Goal: Information Seeking & Learning: Learn about a topic

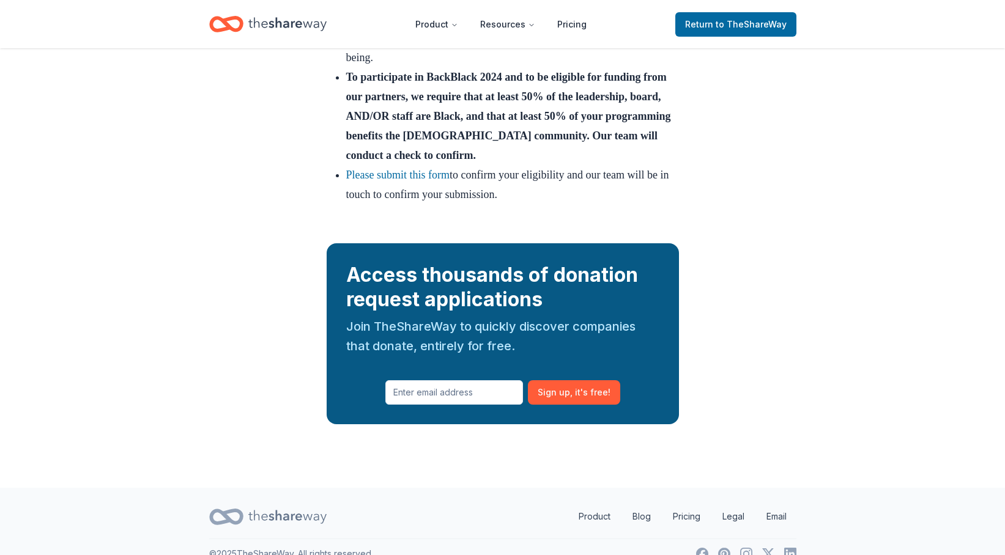
scroll to position [2011, 0]
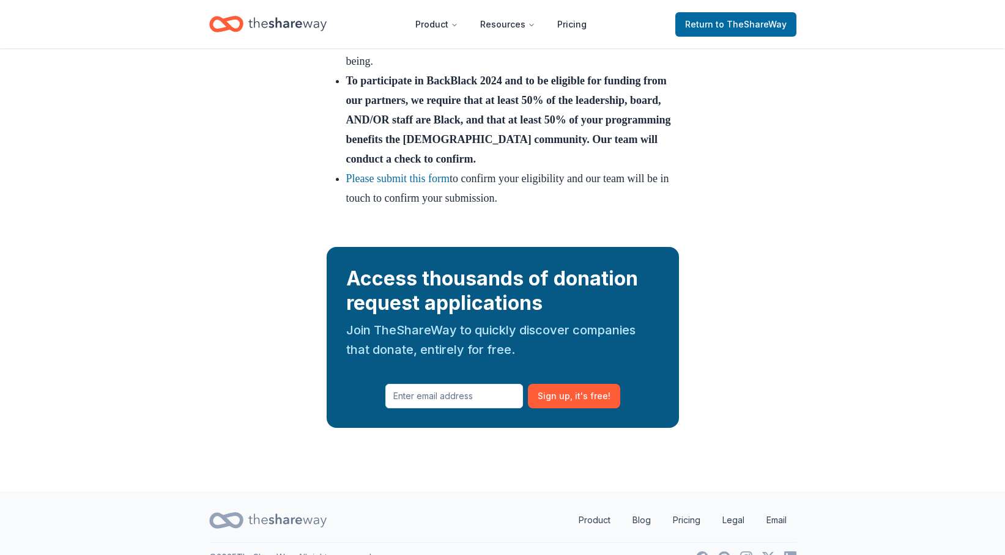
click at [268, 28] on icon "Home" at bounding box center [287, 24] width 78 height 25
click at [299, 20] on icon "Home" at bounding box center [287, 24] width 78 height 25
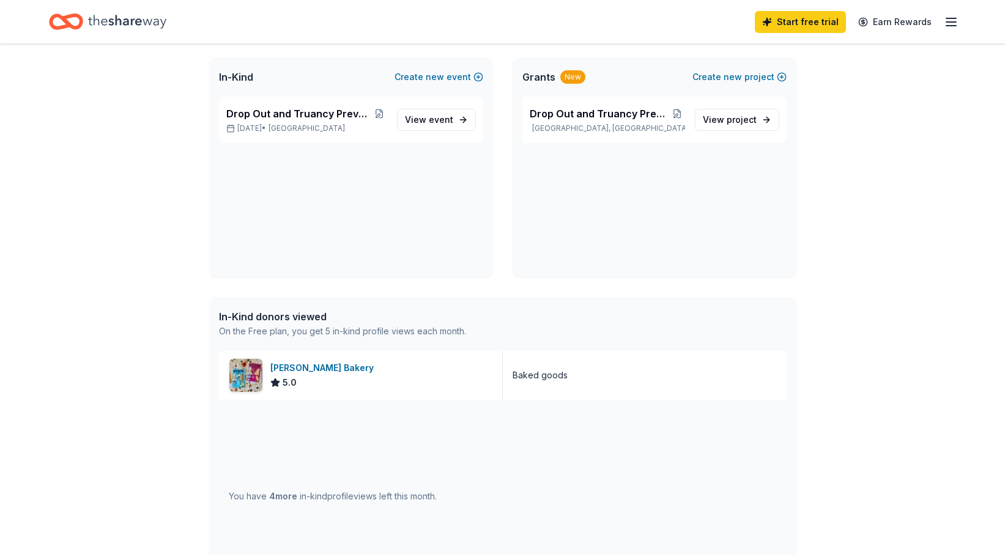
scroll to position [71, 0]
click at [287, 368] on div "Bobo's Bakery" at bounding box center [324, 367] width 108 height 15
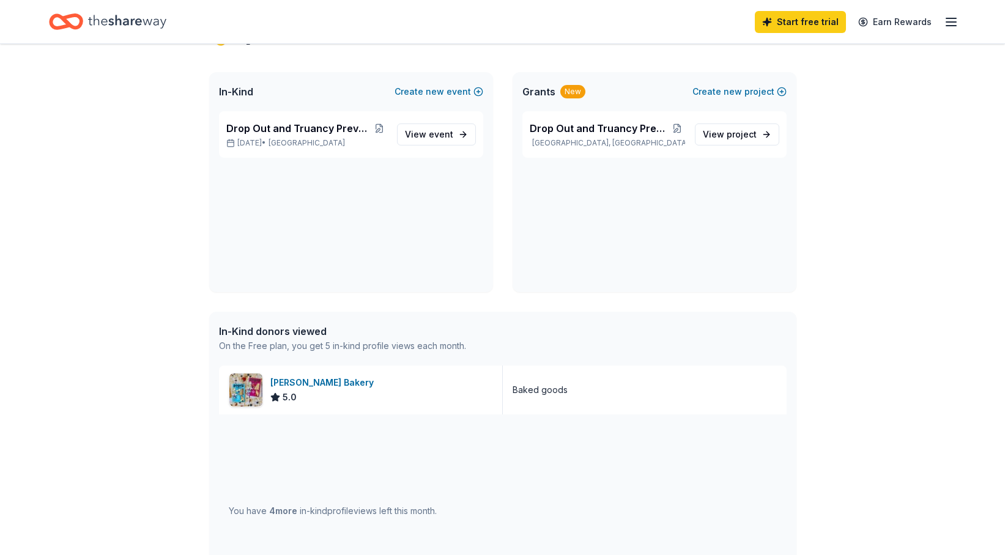
scroll to position [0, 0]
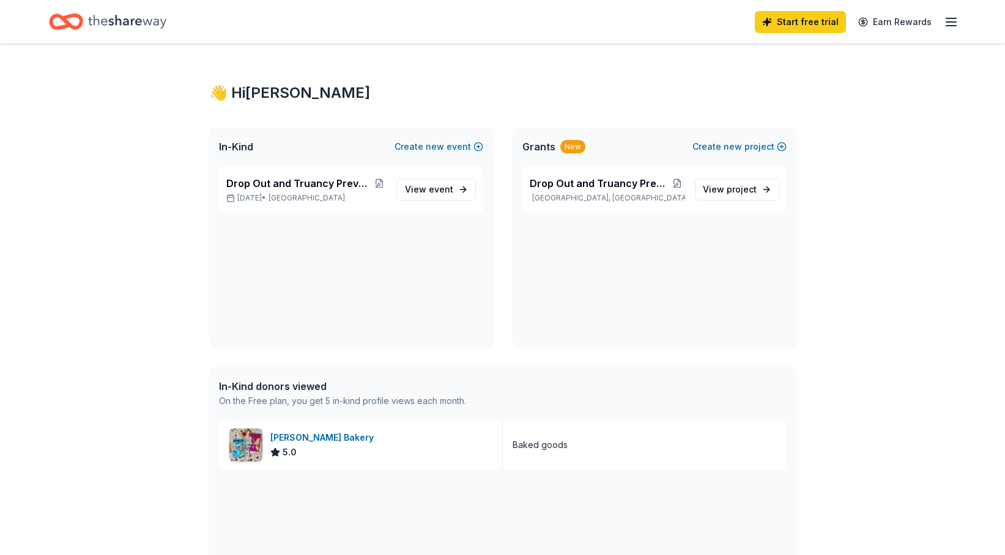
click at [941, 22] on div "Start free trial Earn Rewards" at bounding box center [857, 21] width 204 height 29
click at [951, 23] on icon "button" at bounding box center [951, 22] width 15 height 15
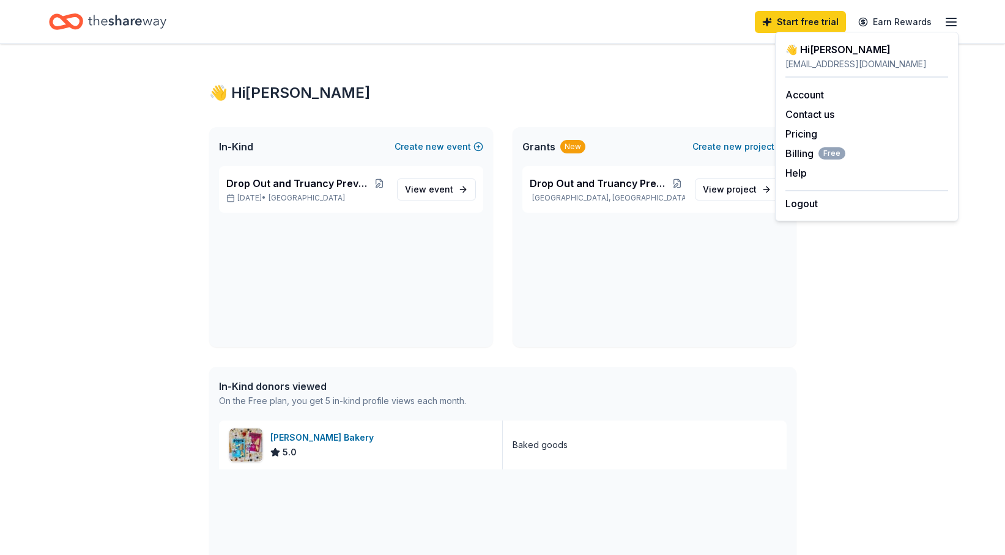
click at [163, 193] on div "👋 Hi Jasmine In-Kind Create new event Drop Out and Truancy Prevention Programmi…" at bounding box center [502, 458] width 1005 height 829
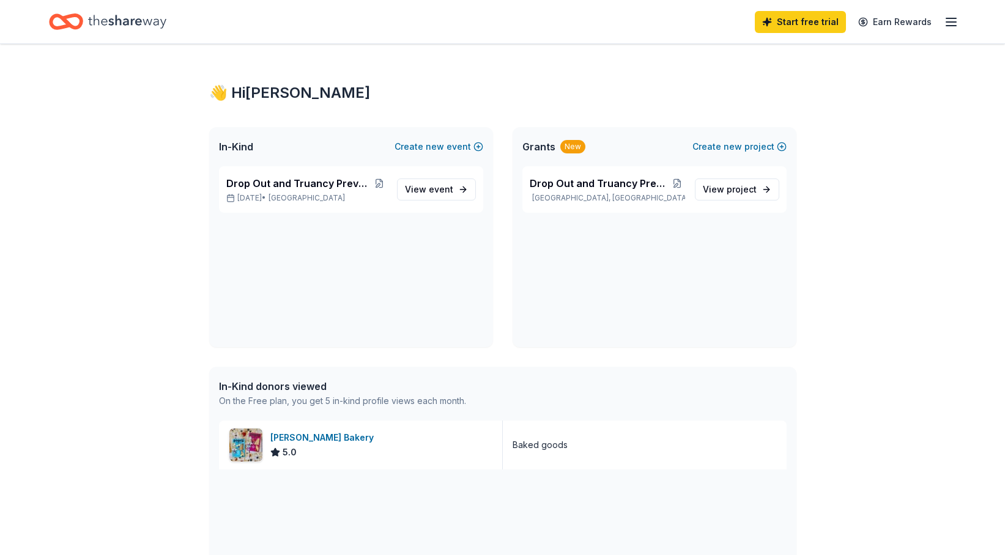
click at [86, 18] on div "Home" at bounding box center [107, 21] width 117 height 29
click at [282, 182] on span "Drop Out and Truancy Prevention Programming" at bounding box center [299, 183] width 146 height 15
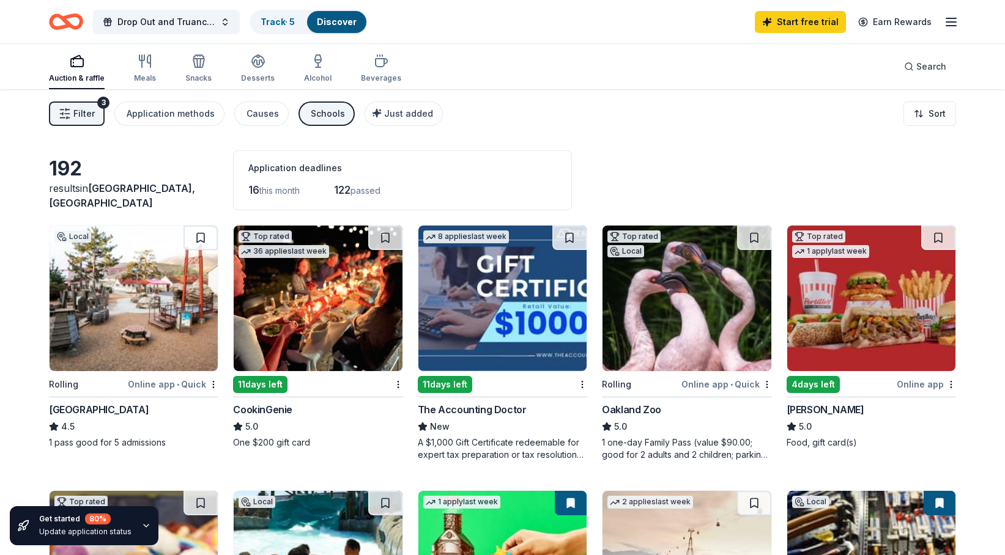
scroll to position [1, 0]
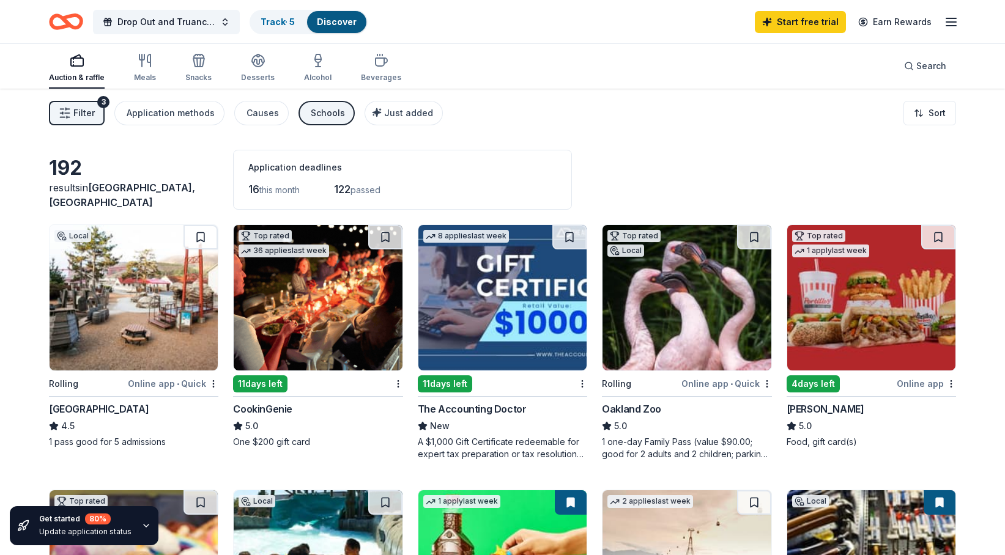
click at [58, 25] on icon "Home" at bounding box center [66, 21] width 34 height 29
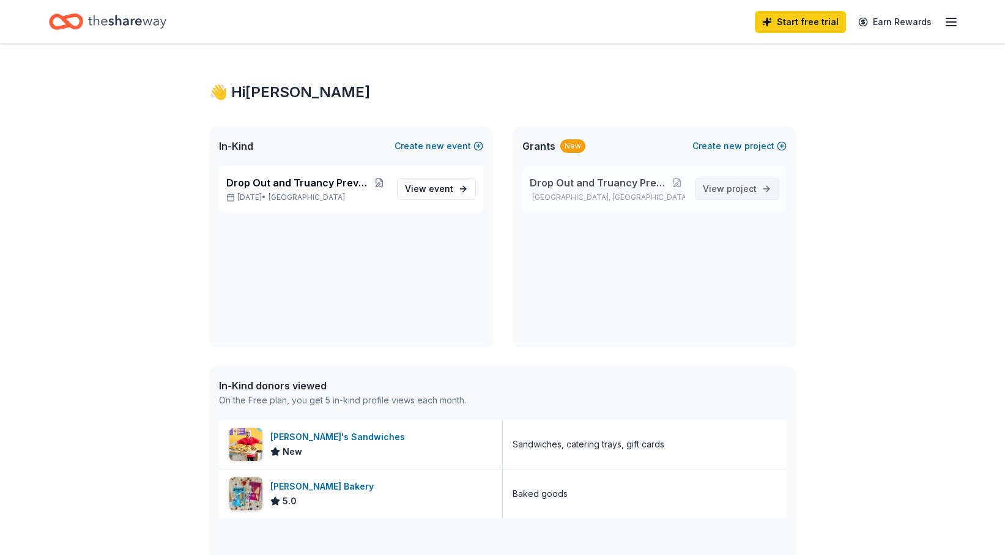
click at [741, 187] on span "project" at bounding box center [742, 189] width 30 height 10
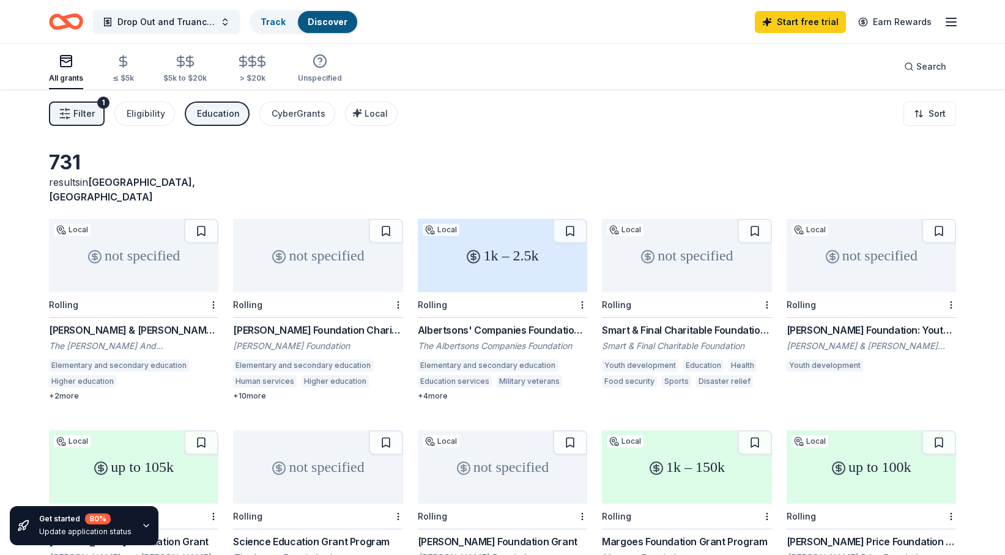
click at [65, 119] on icon "button" at bounding box center [65, 114] width 12 height 12
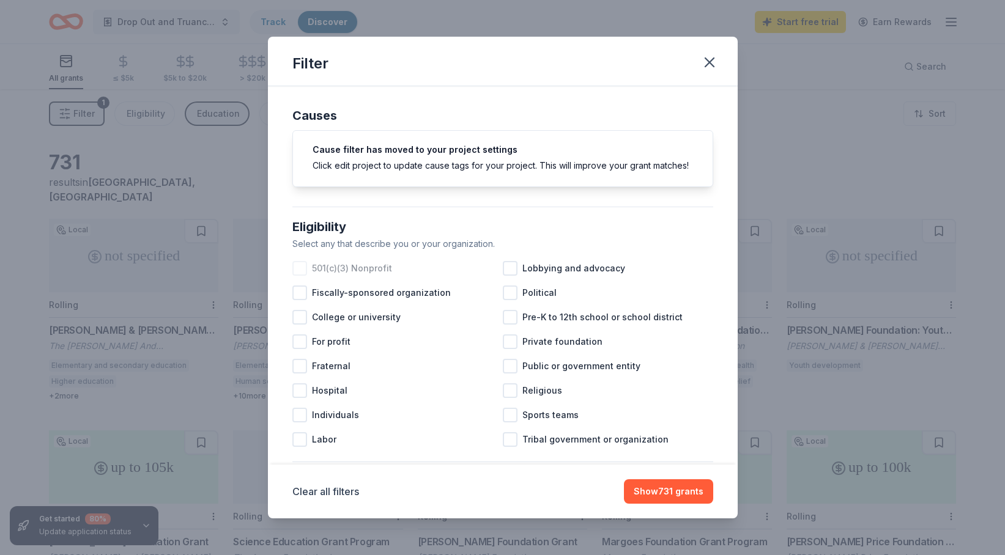
click at [298, 267] on div at bounding box center [299, 268] width 15 height 15
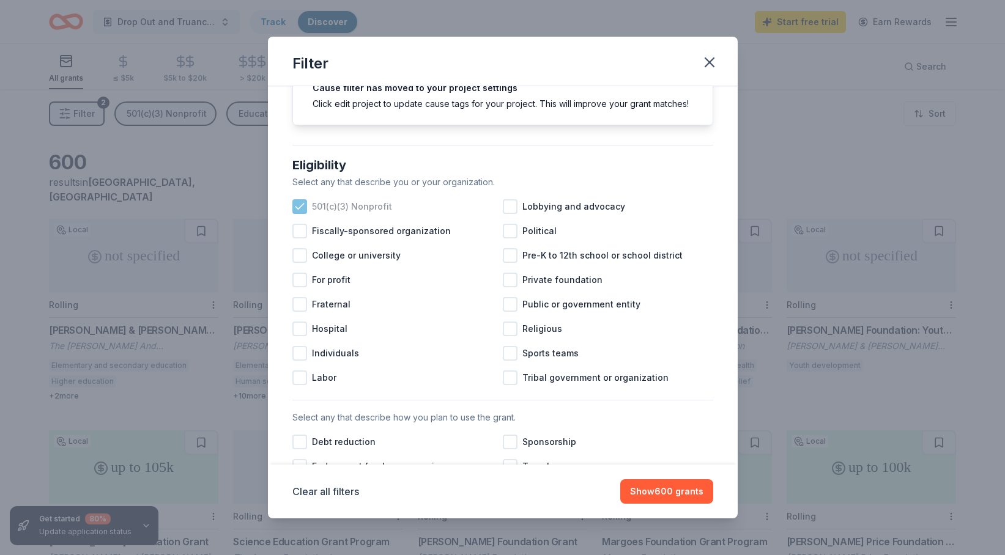
scroll to position [63, 0]
click at [508, 251] on div at bounding box center [510, 254] width 15 height 15
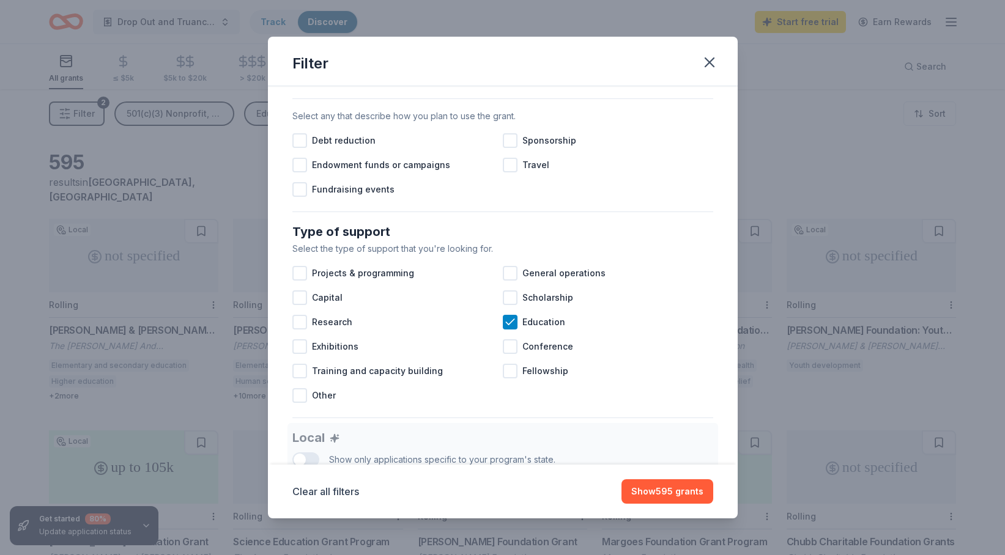
scroll to position [365, 0]
click at [302, 191] on div at bounding box center [299, 188] width 15 height 15
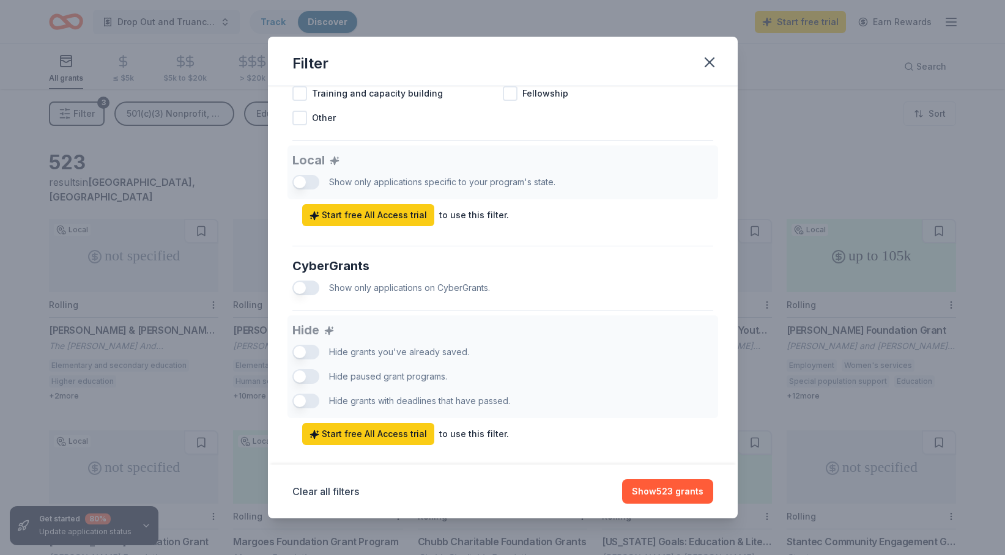
scroll to position [661, 0]
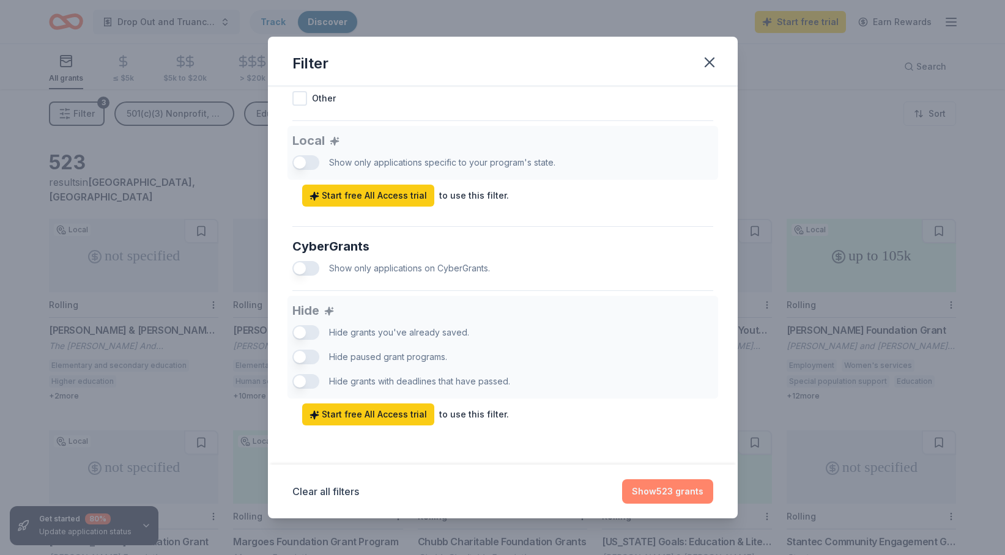
click at [681, 499] on button "Show 523 grants" at bounding box center [667, 492] width 91 height 24
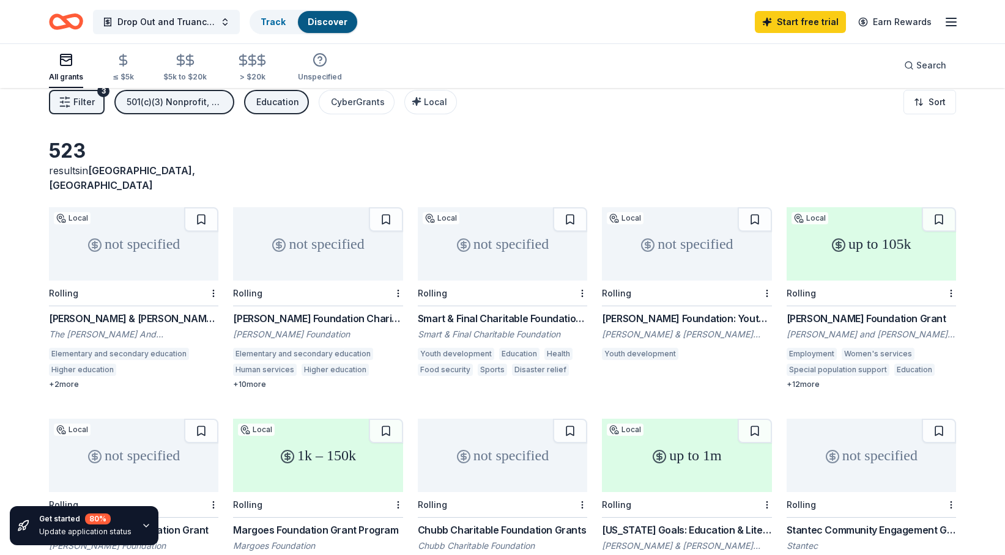
scroll to position [0, 0]
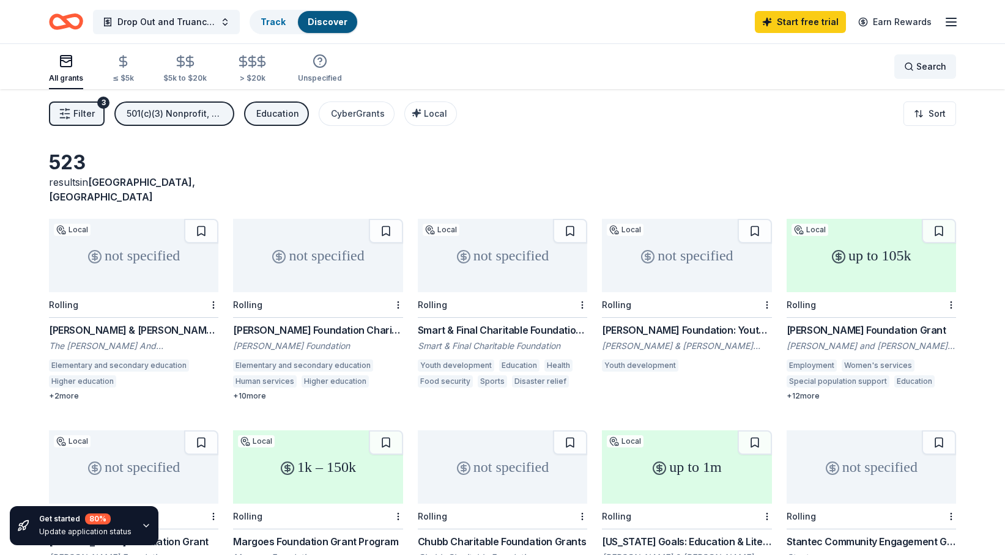
click at [914, 69] on div "Search" at bounding box center [925, 66] width 42 height 15
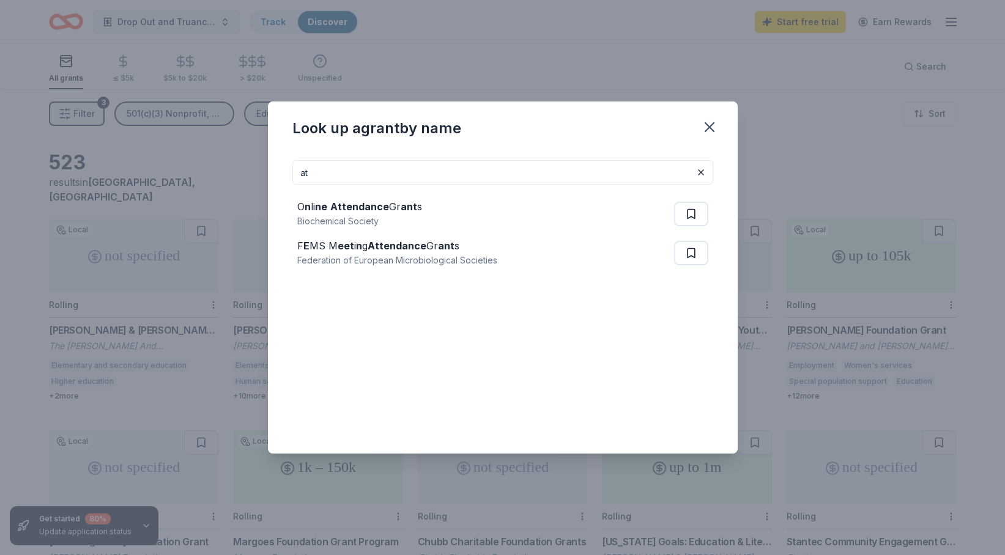
type input "a"
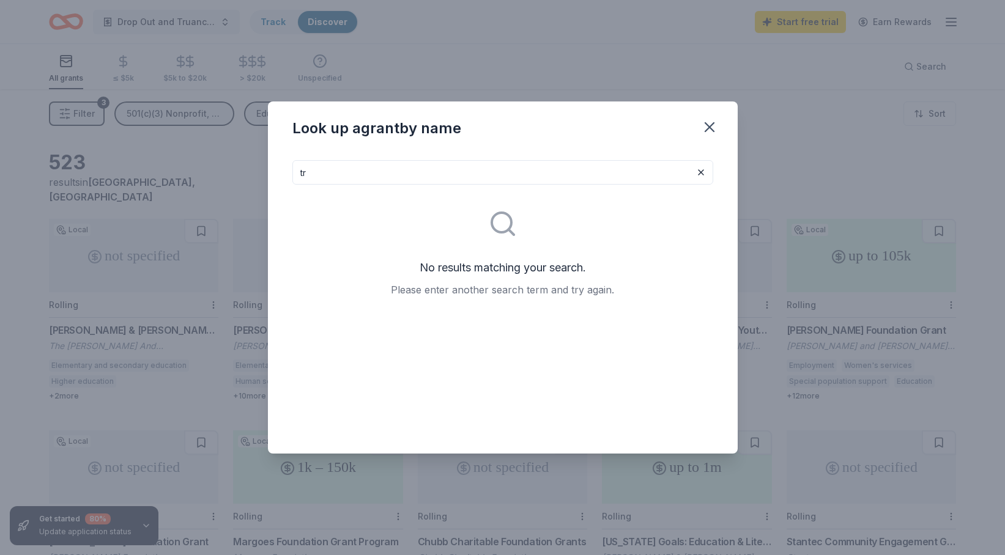
type input "t"
type input "d"
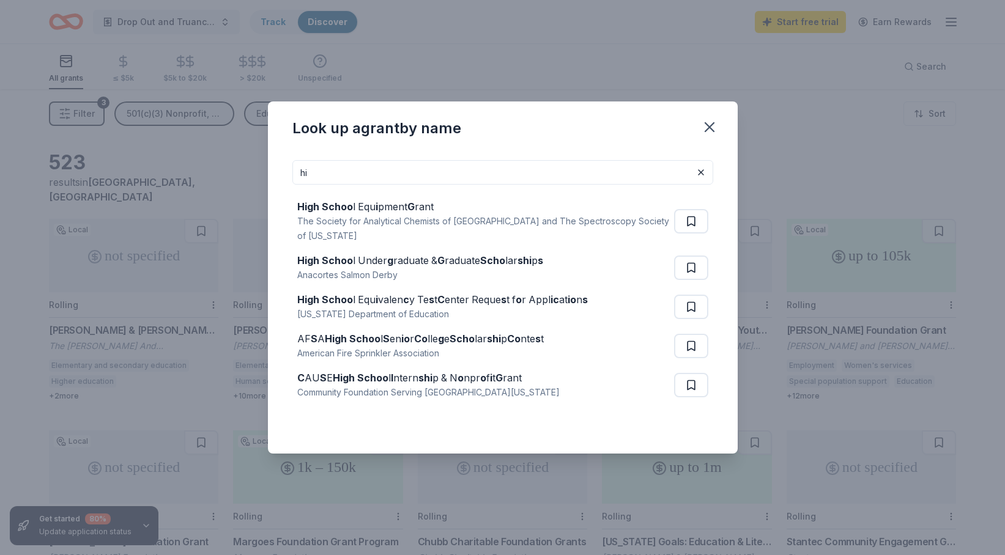
type input "h"
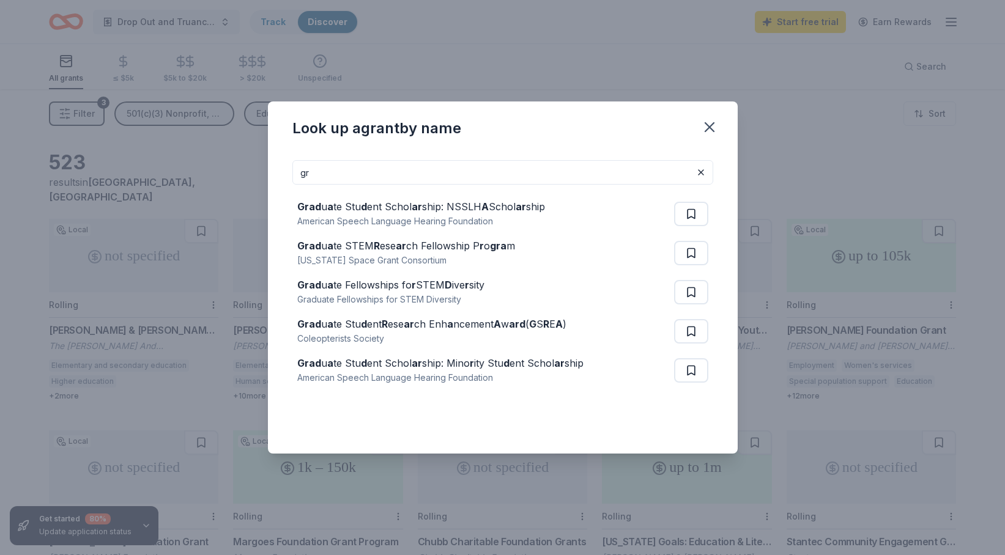
type input "g"
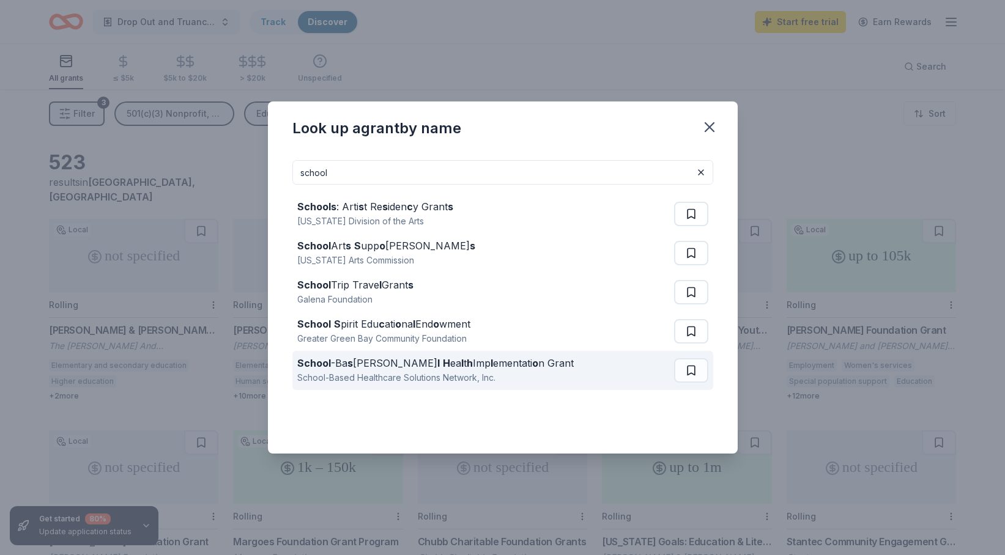
type input "school"
click at [391, 376] on div "School-Based Healthcare Solutions Network, Inc." at bounding box center [435, 378] width 276 height 15
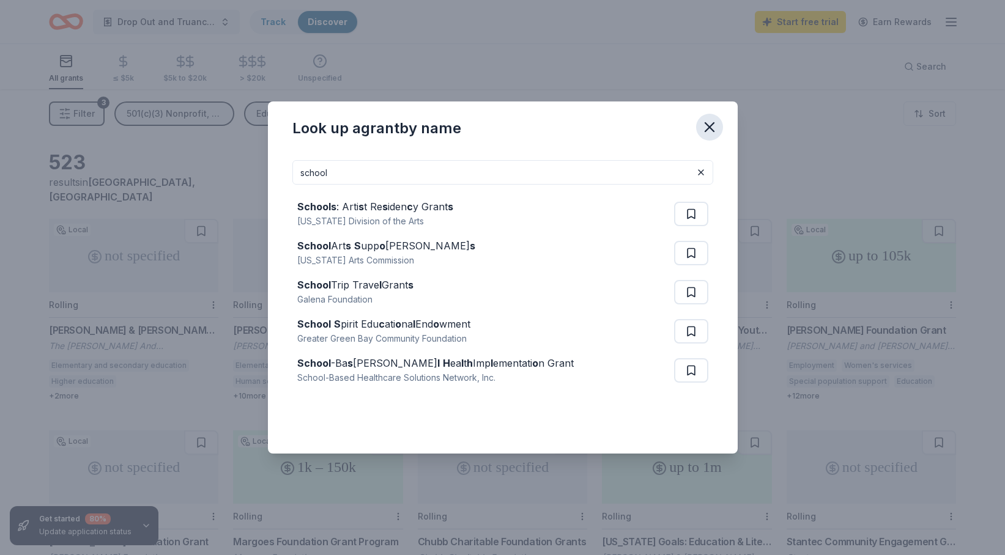
click at [712, 123] on icon "button" at bounding box center [709, 127] width 17 height 17
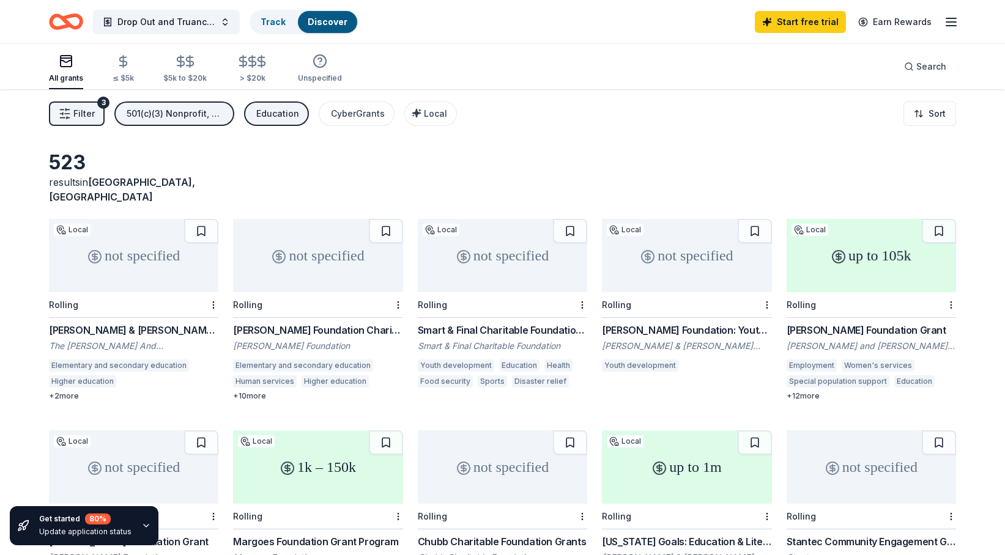
click at [80, 116] on span "Filter" at bounding box center [83, 113] width 21 height 15
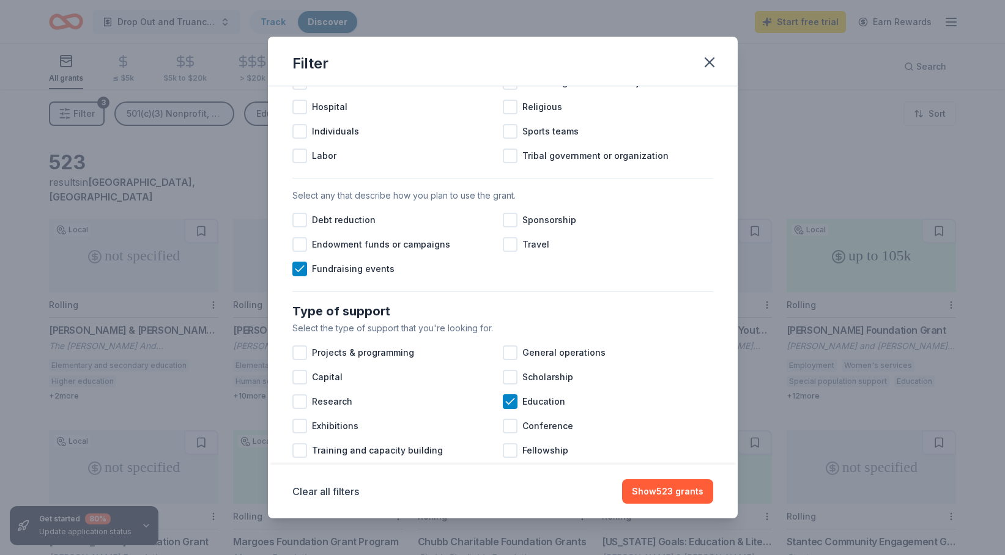
scroll to position [283, 0]
click at [300, 247] on div at bounding box center [299, 246] width 15 height 15
click at [508, 223] on div at bounding box center [510, 221] width 15 height 15
click at [666, 497] on button "Show 442 grants" at bounding box center [667, 492] width 92 height 24
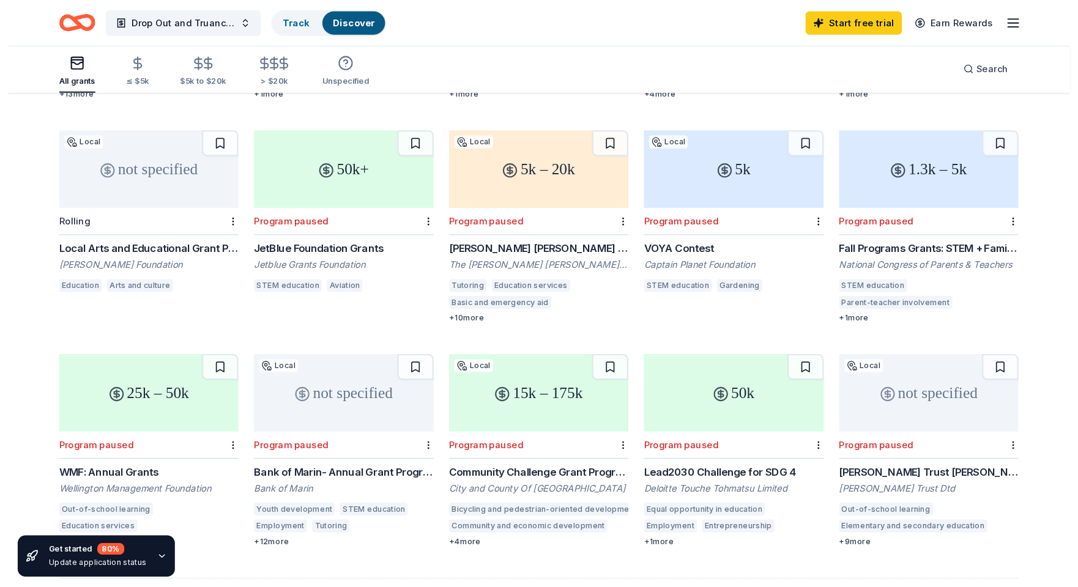
scroll to position [518, 0]
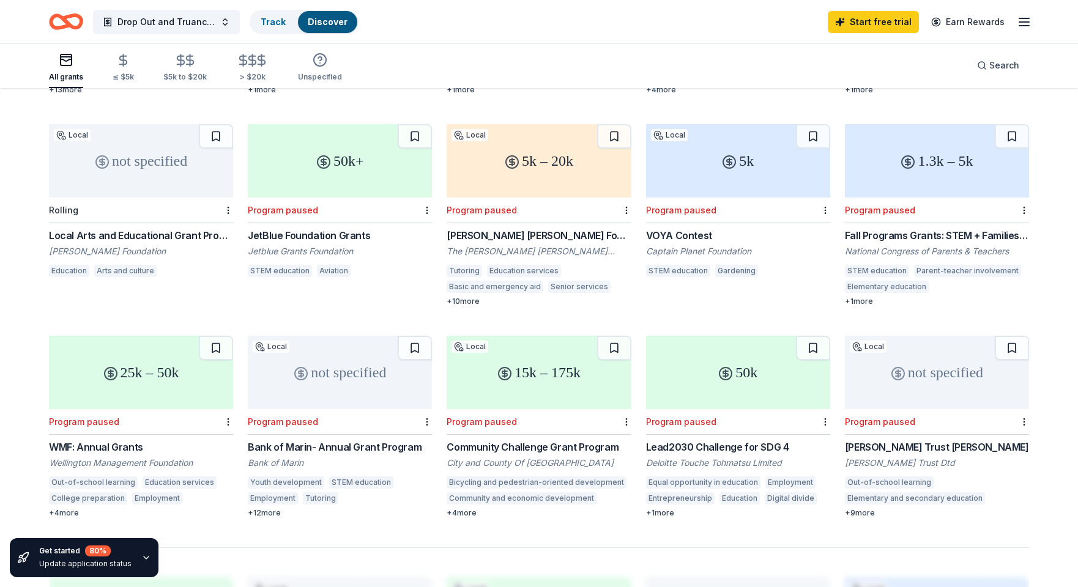
click at [658, 61] on div "All grants ≤ $5k $5k to $20k > $20k Unspecified Search" at bounding box center [539, 65] width 980 height 45
click at [491, 440] on div "Community Challenge Grant Program" at bounding box center [539, 447] width 184 height 15
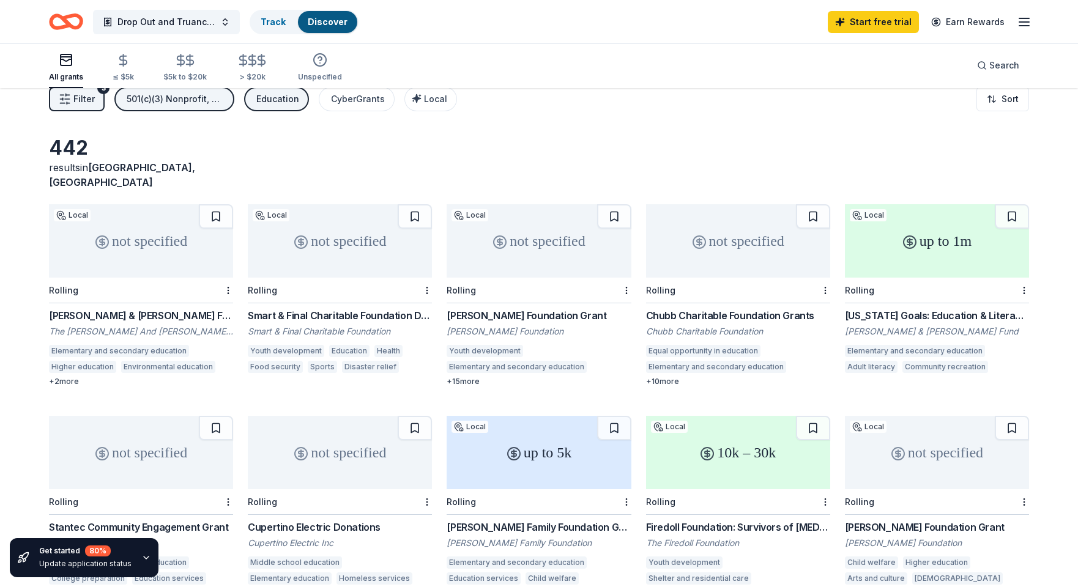
scroll to position [0, 0]
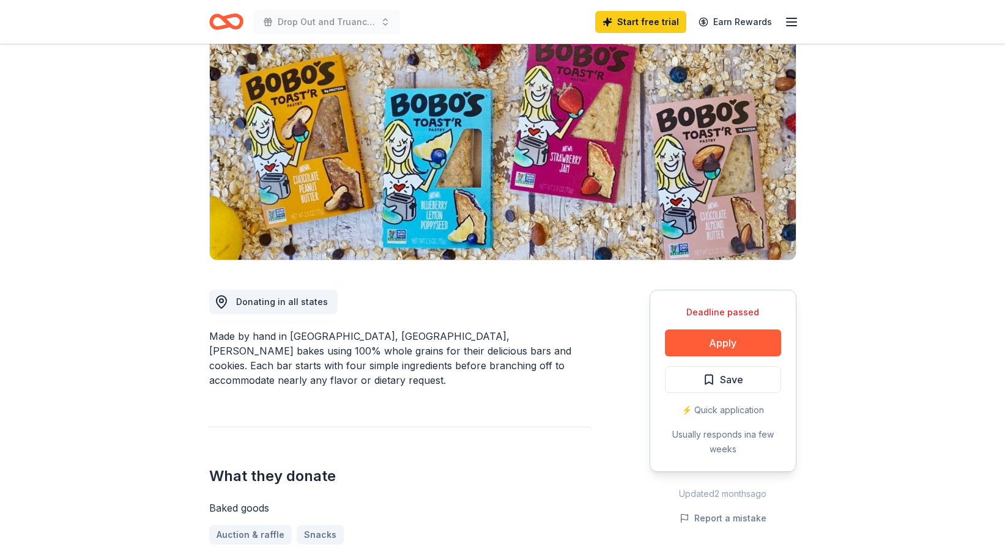
scroll to position [123, 0]
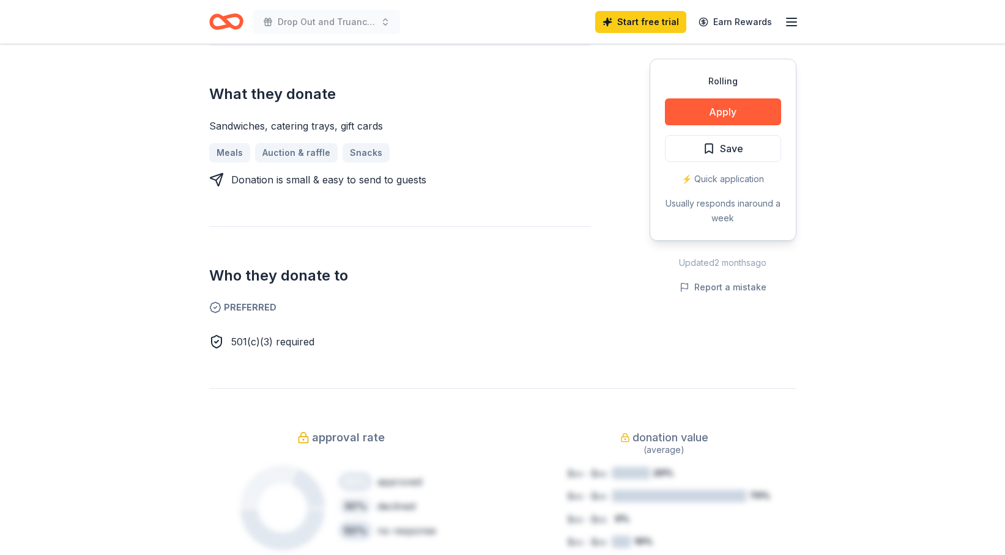
scroll to position [387, 0]
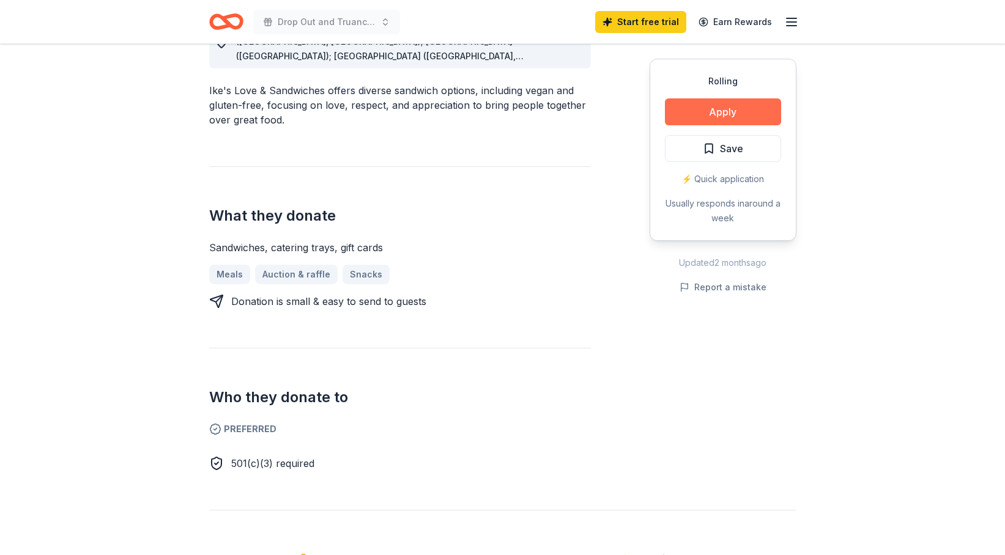
click at [736, 114] on button "Apply" at bounding box center [723, 111] width 116 height 27
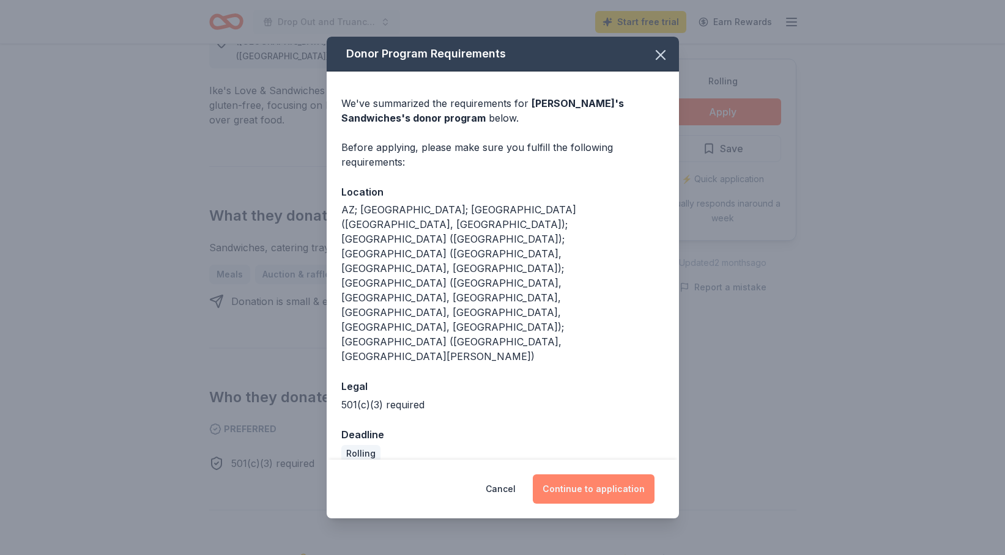
click at [606, 475] on button "Continue to application" at bounding box center [594, 489] width 122 height 29
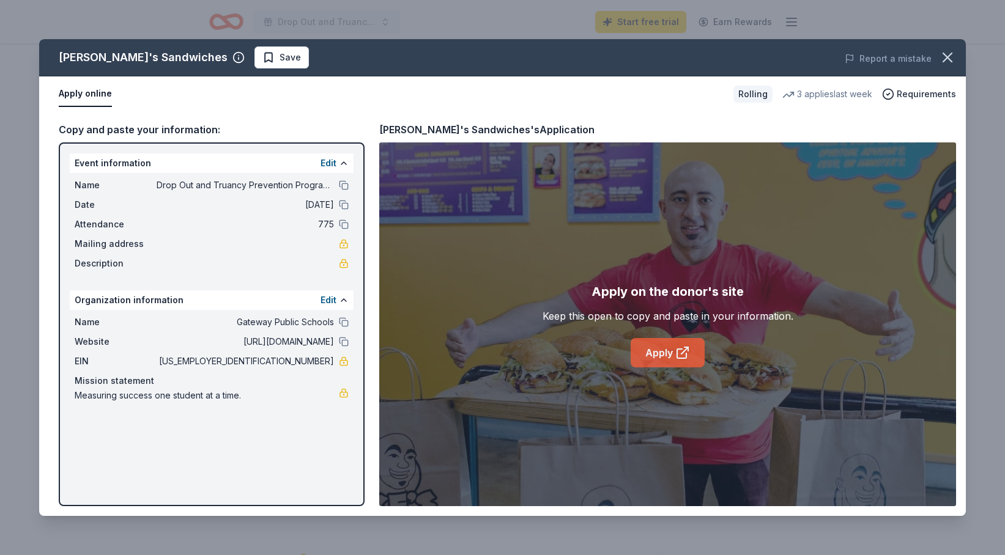
click at [672, 355] on link "Apply" at bounding box center [668, 352] width 74 height 29
